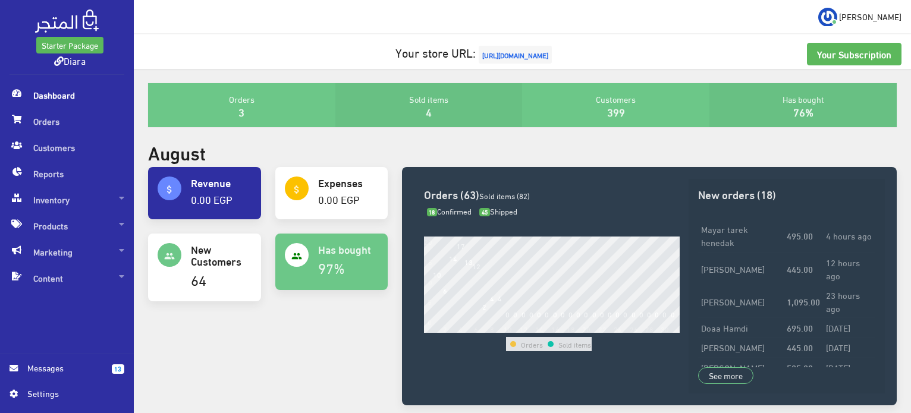
click at [44, 93] on span "Dashboard" at bounding box center [67, 95] width 115 height 26
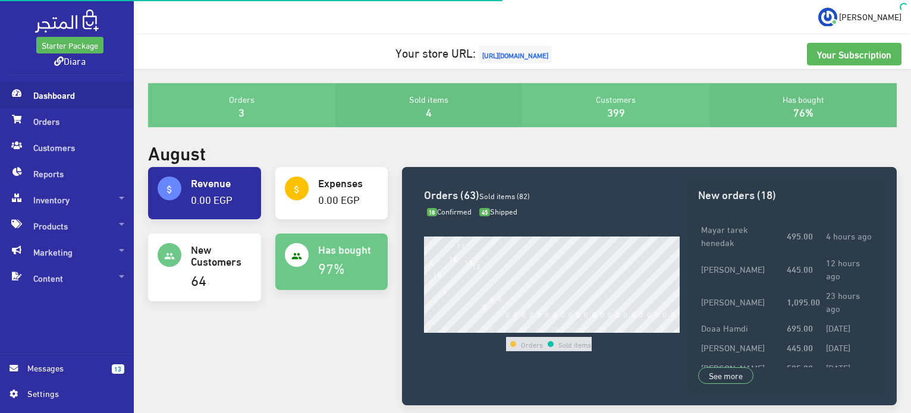
click at [41, 99] on span "Dashboard" at bounding box center [67, 95] width 115 height 26
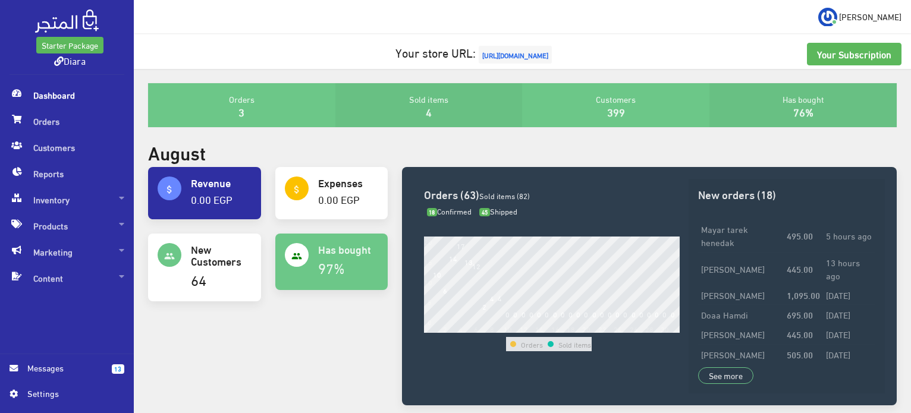
click at [41, 99] on span "Dashboard" at bounding box center [67, 95] width 115 height 26
